Goal: Information Seeking & Learning: Find specific fact

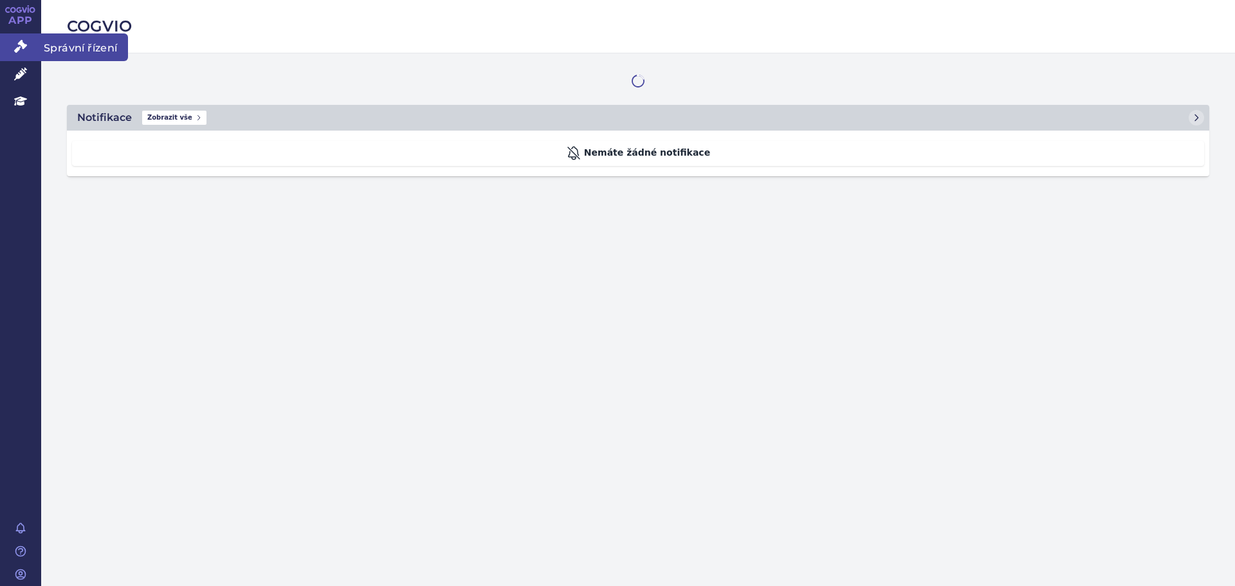
click at [16, 43] on icon at bounding box center [20, 46] width 13 height 13
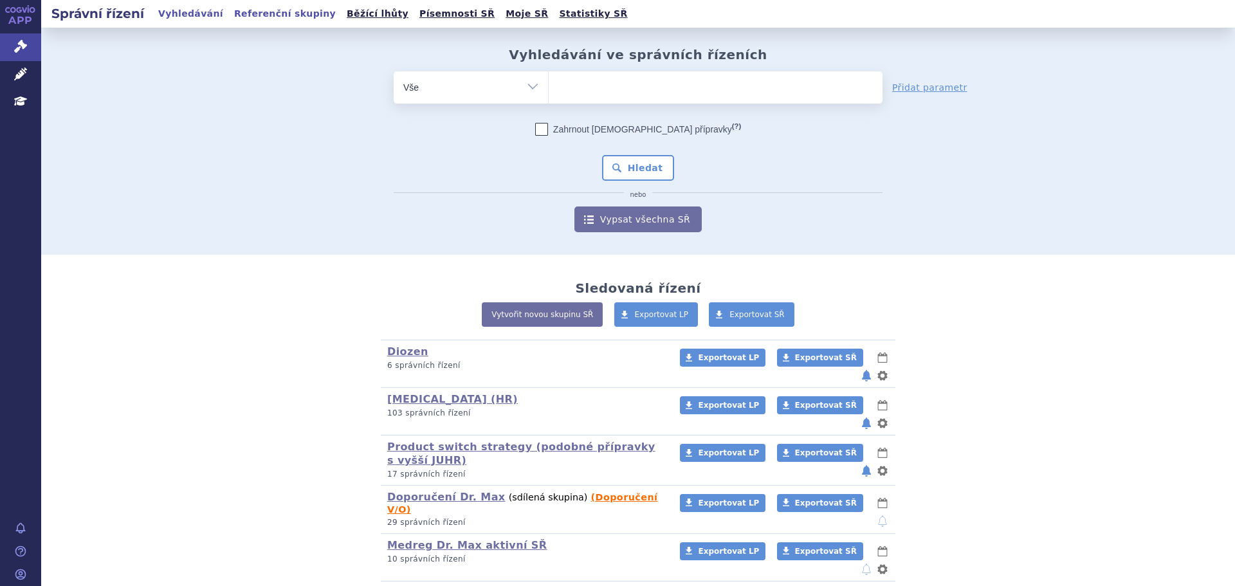
click at [257, 14] on link "Referenční skupiny" at bounding box center [284, 13] width 109 height 17
click at [618, 94] on ul at bounding box center [716, 84] width 334 height 27
click at [549, 94] on select at bounding box center [548, 87] width 1 height 32
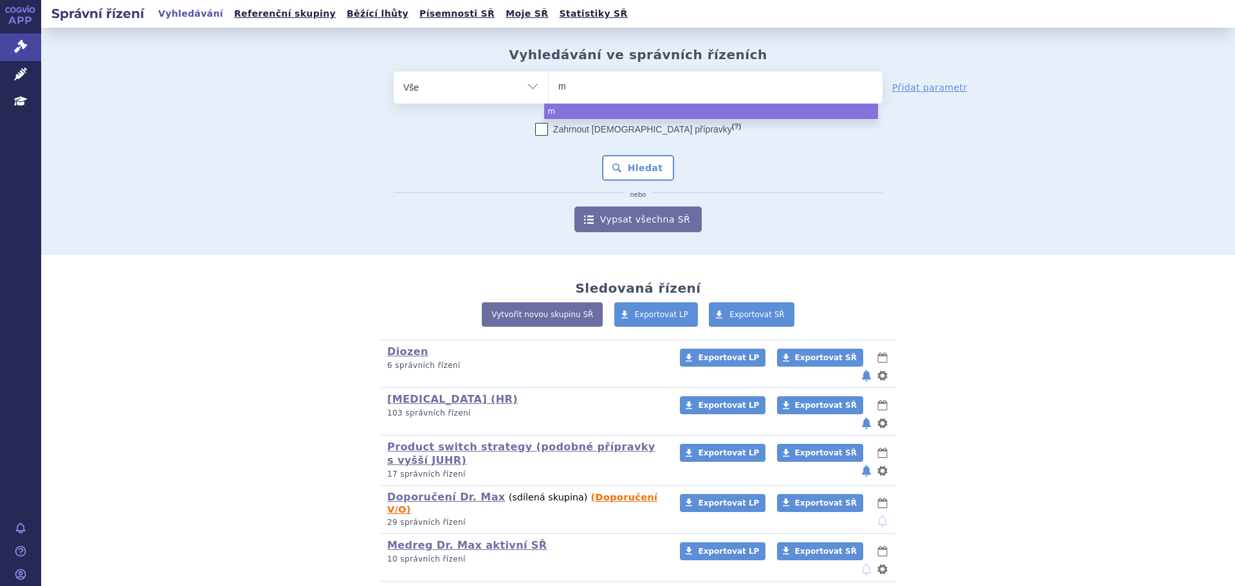
type input "mo"
type input "mont"
type input "montel"
type input "montelu"
type input "monteluk"
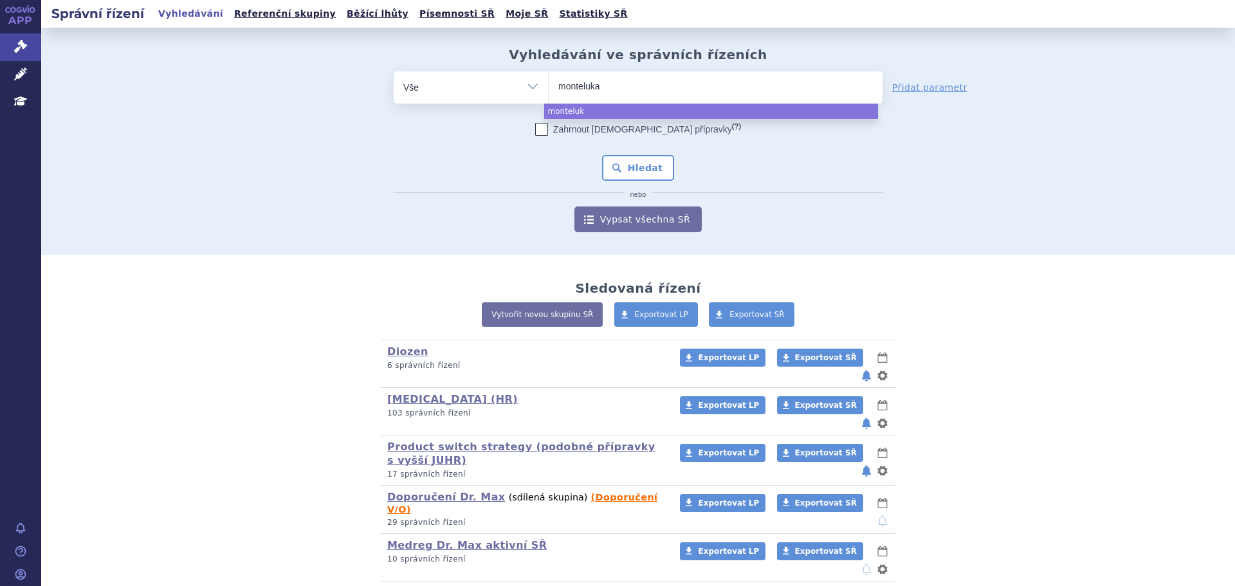
type input "montelukas"
type input "montelukast"
type input "montelukast m"
type input "montelukast med"
type input "montelukast medreg"
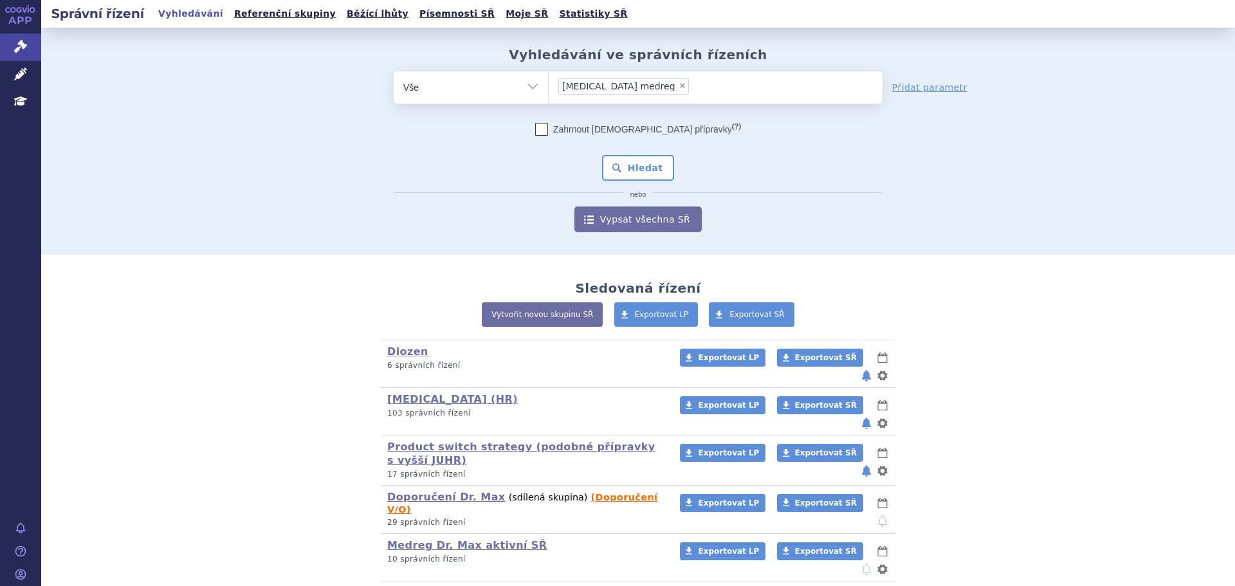
select select "montelukast medreg"
click at [631, 163] on button "Hledat" at bounding box center [638, 168] width 73 height 26
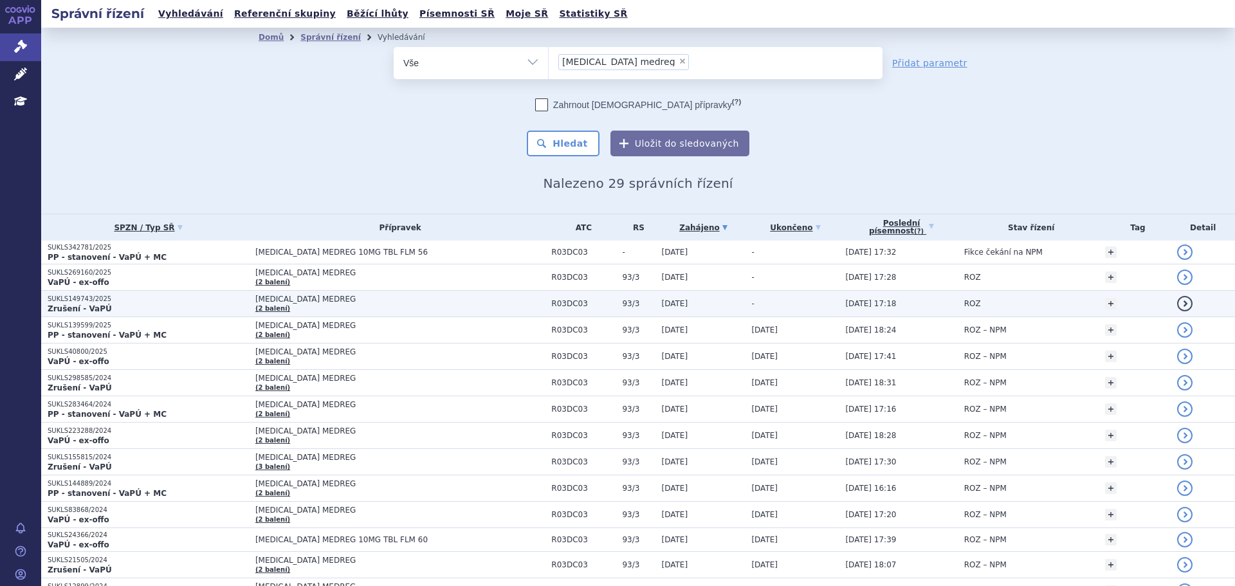
click at [84, 304] on strong "Zrušení - VaPÚ" at bounding box center [80, 308] width 64 height 9
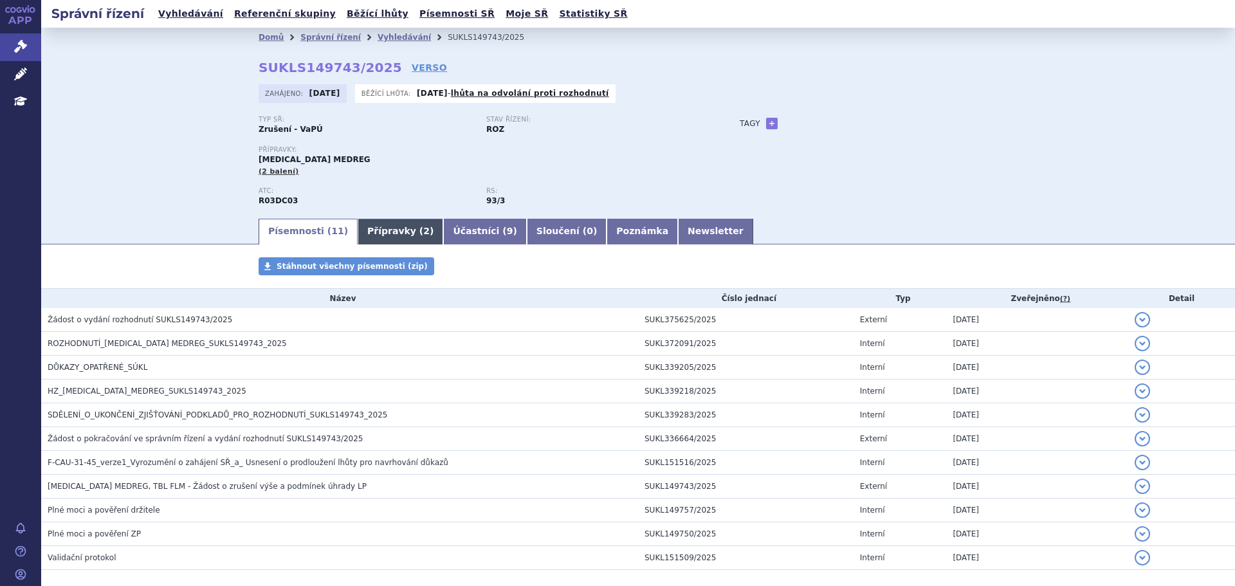
click at [385, 226] on link "Přípravky ( 2 )" at bounding box center [401, 232] width 86 height 26
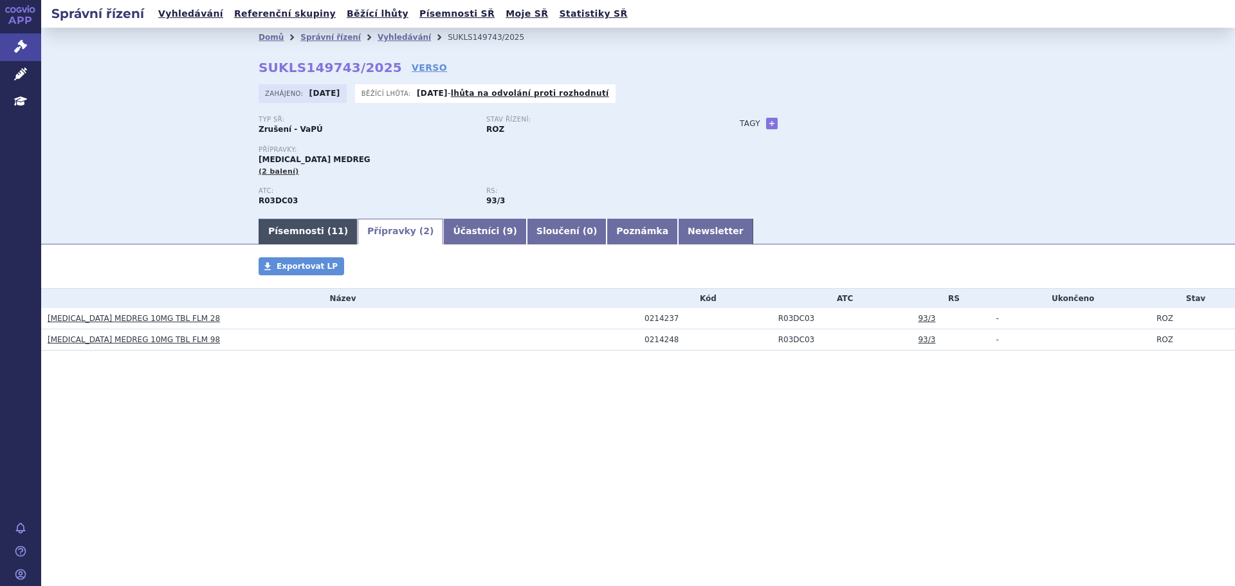
click at [303, 230] on link "Písemnosti ( 11 )" at bounding box center [308, 232] width 99 height 26
